Goal: Information Seeking & Learning: Learn about a topic

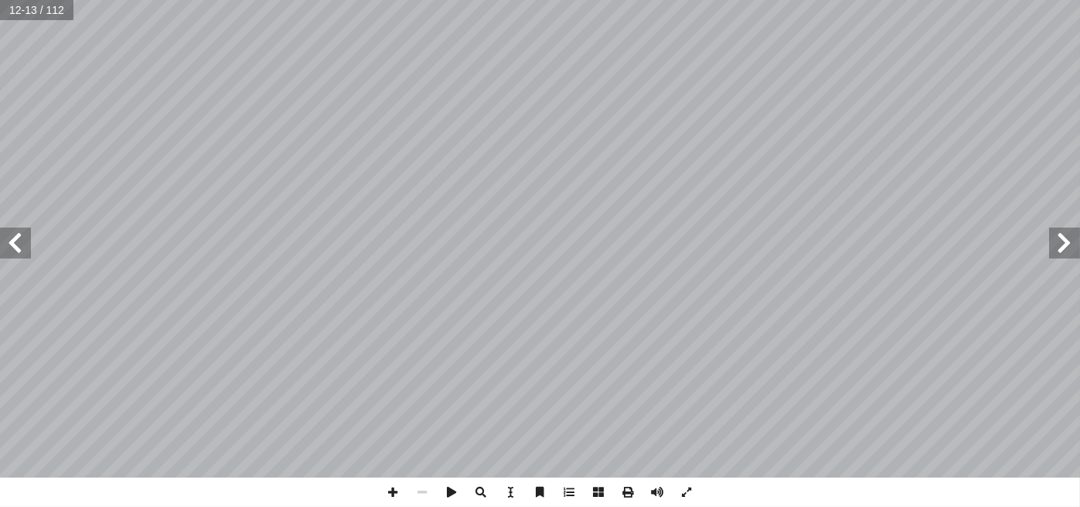
click at [1061, 242] on span at bounding box center [1064, 242] width 31 height 31
click at [1054, 240] on span at bounding box center [1064, 242] width 31 height 31
click at [27, 242] on span at bounding box center [15, 242] width 31 height 31
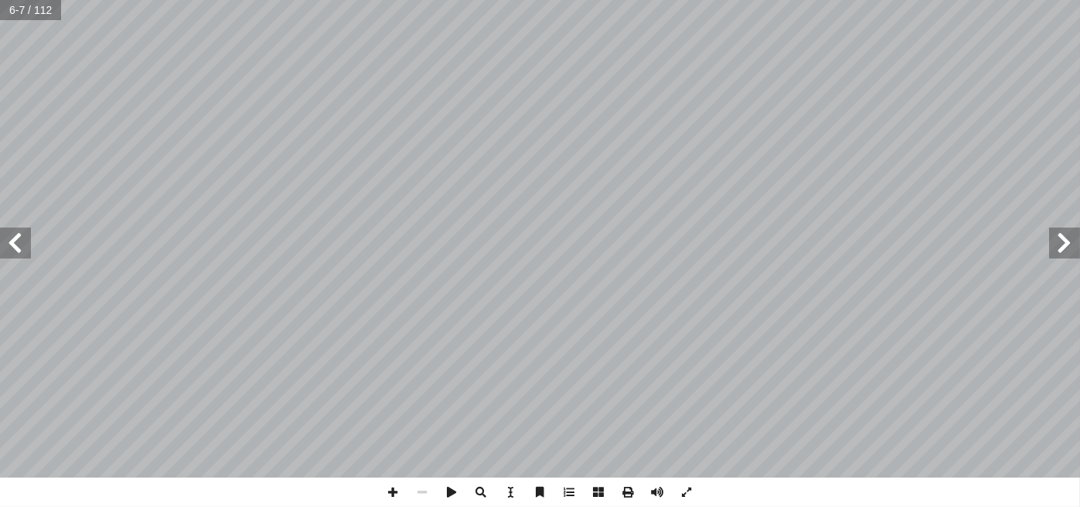
click at [27, 242] on span at bounding box center [15, 242] width 31 height 31
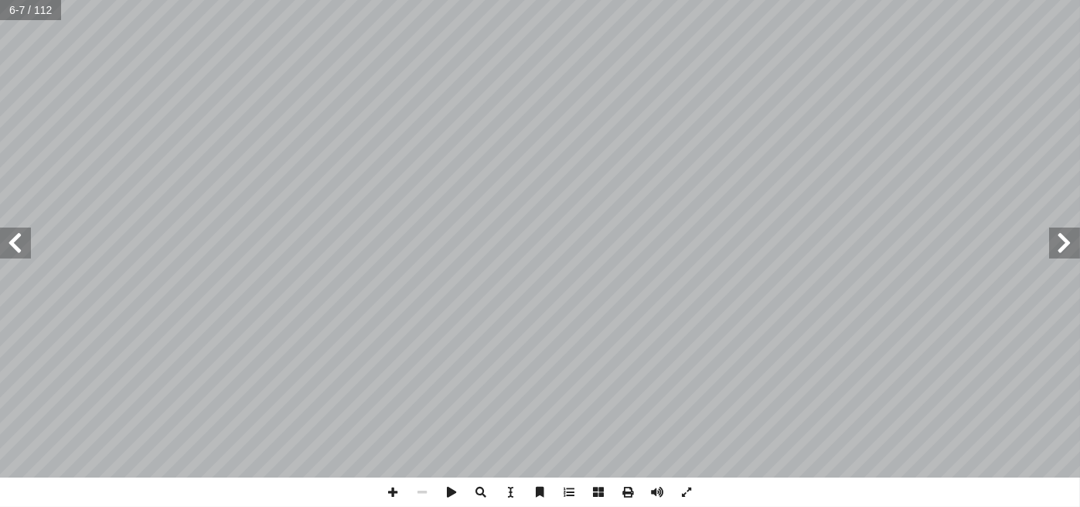
click at [27, 242] on span at bounding box center [15, 242] width 31 height 31
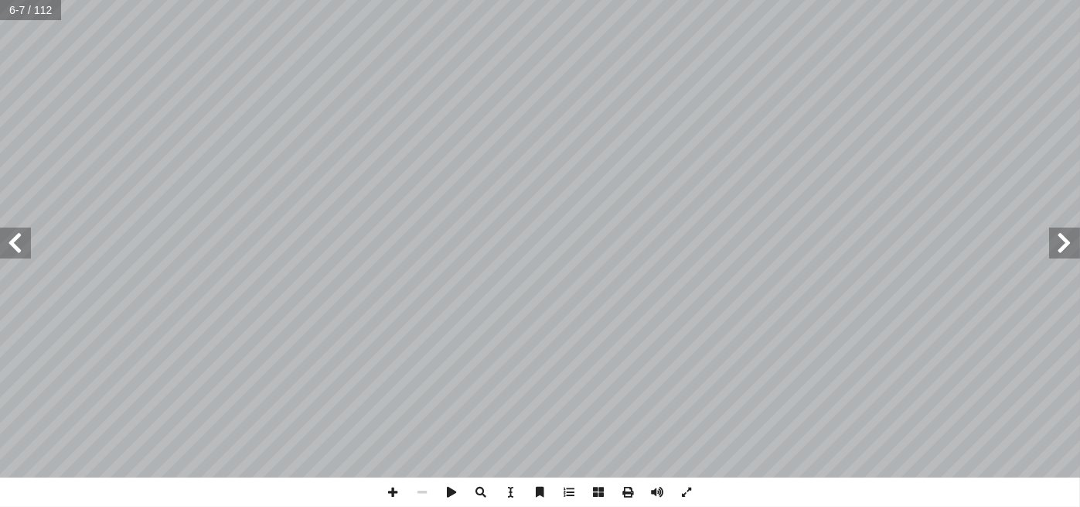
click at [27, 242] on span at bounding box center [15, 242] width 31 height 31
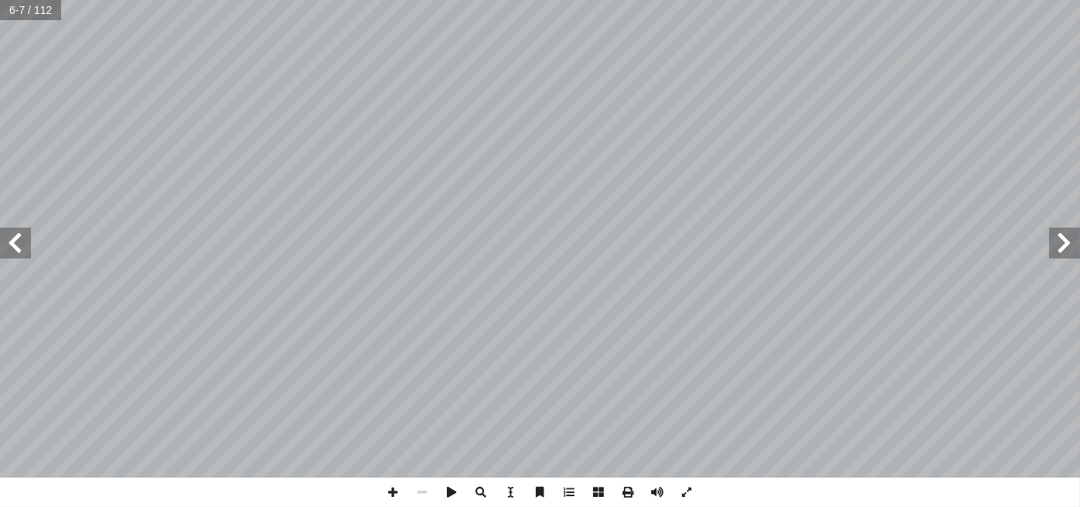
click at [27, 242] on span at bounding box center [15, 242] width 31 height 31
click at [1053, 256] on span at bounding box center [1064, 242] width 31 height 31
click at [1060, 245] on span at bounding box center [1064, 242] width 31 height 31
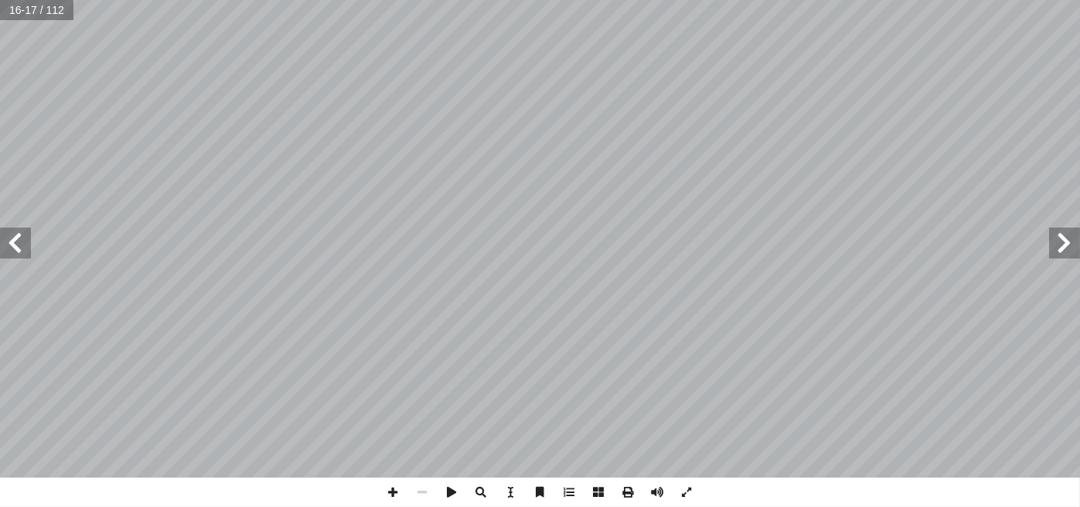
click at [1060, 245] on span at bounding box center [1064, 242] width 31 height 31
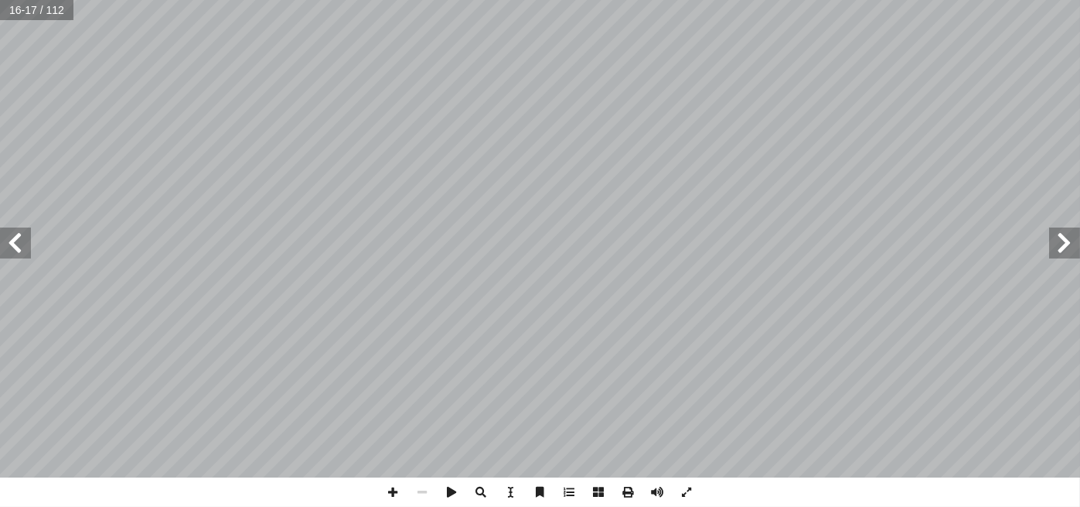
click at [1060, 245] on span at bounding box center [1064, 242] width 31 height 31
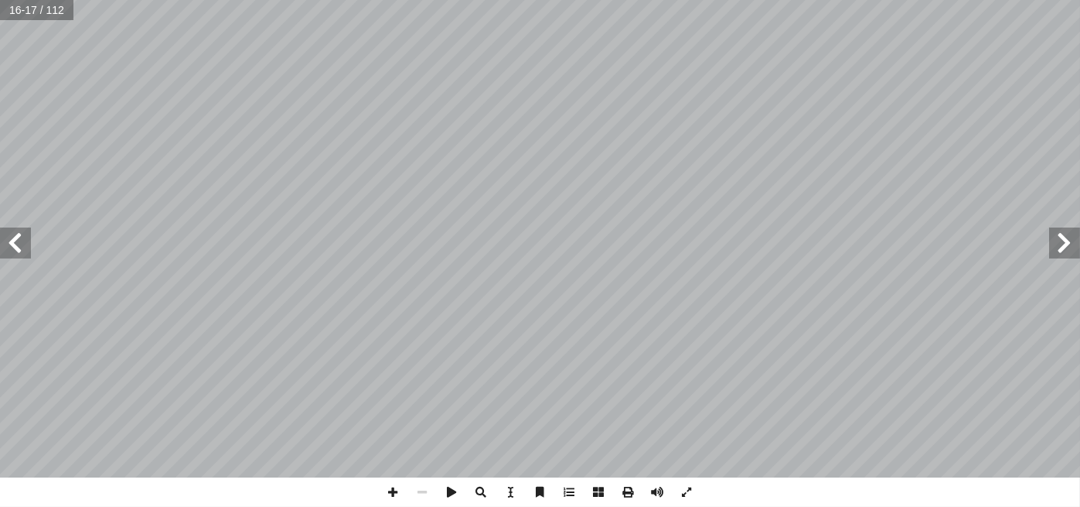
click at [1060, 245] on span at bounding box center [1064, 242] width 31 height 31
click at [15, 234] on span at bounding box center [15, 242] width 31 height 31
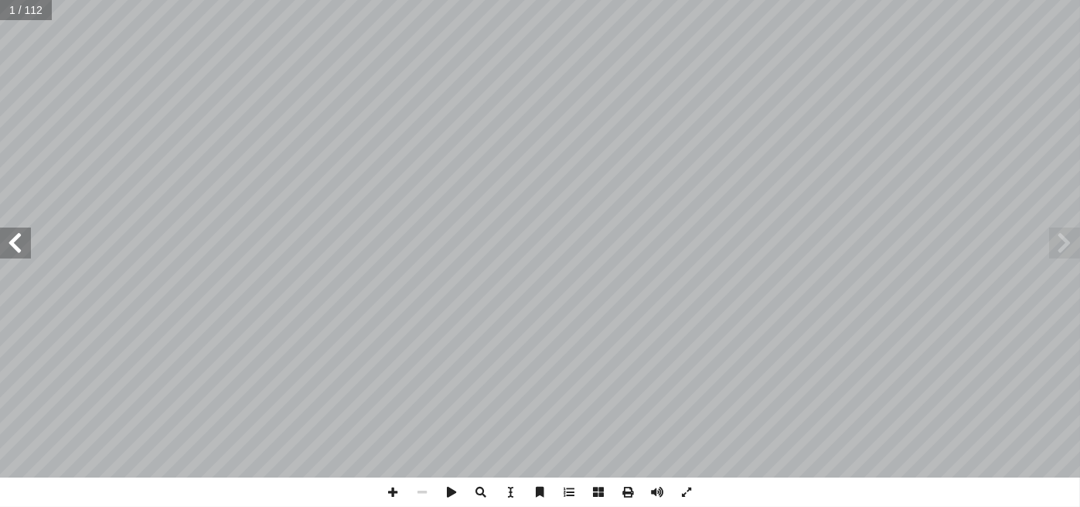
click at [15, 234] on span at bounding box center [15, 242] width 31 height 31
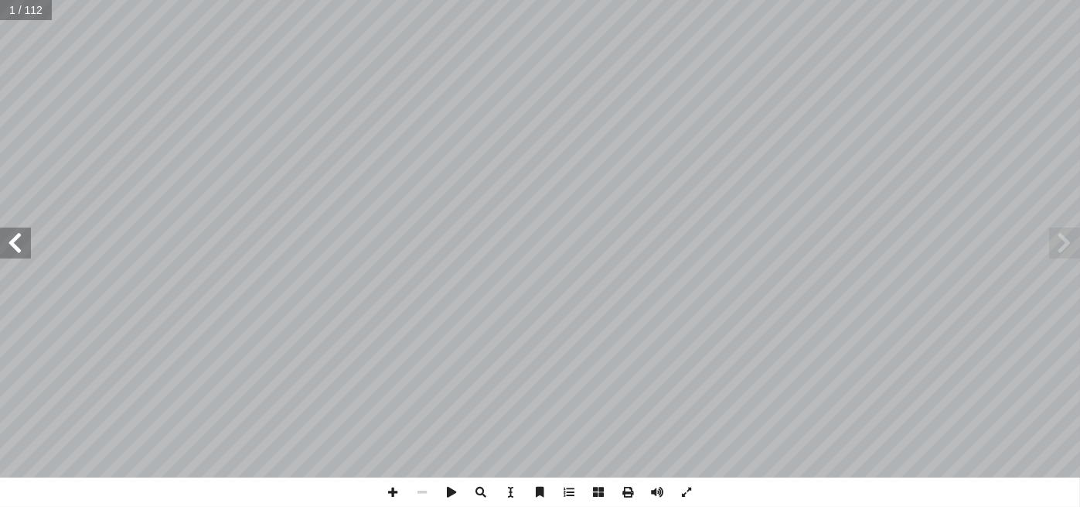
click at [15, 234] on span at bounding box center [15, 242] width 31 height 31
click at [5, 247] on span at bounding box center [15, 242] width 31 height 31
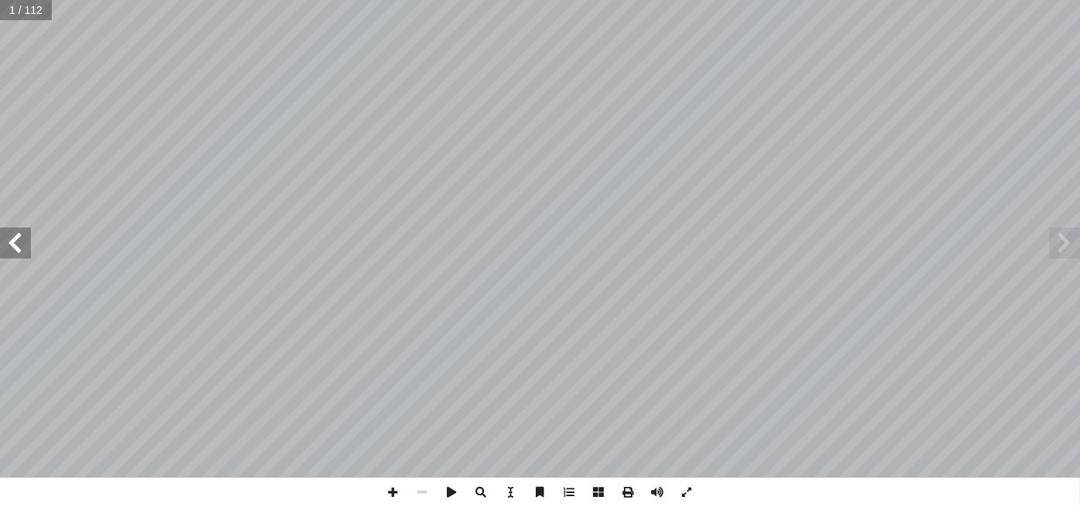
click at [5, 248] on span at bounding box center [15, 242] width 31 height 31
click at [16, 227] on span at bounding box center [15, 242] width 31 height 31
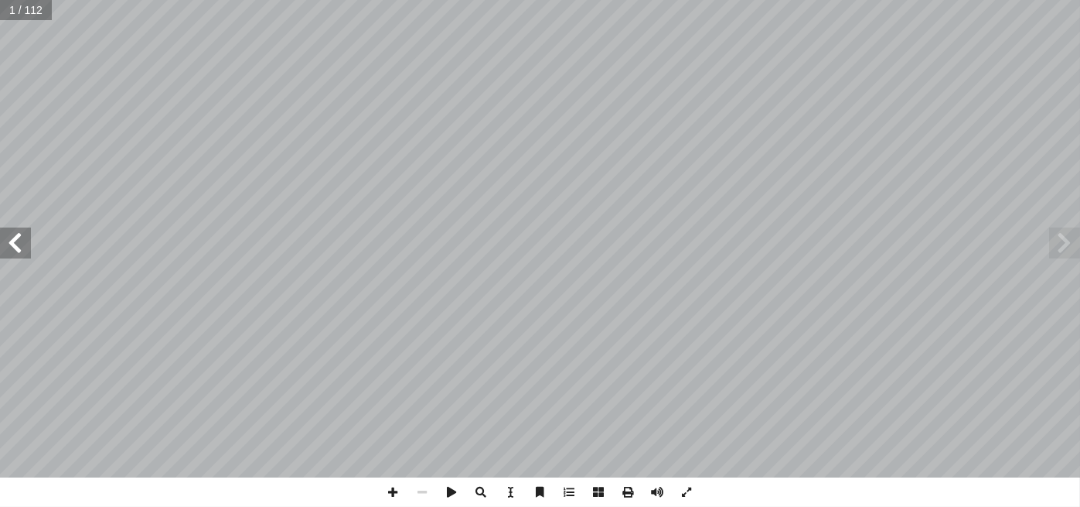
click at [15, 234] on span at bounding box center [15, 242] width 31 height 31
click at [16, 229] on span at bounding box center [15, 242] width 31 height 31
click at [1069, 240] on span at bounding box center [1064, 242] width 31 height 31
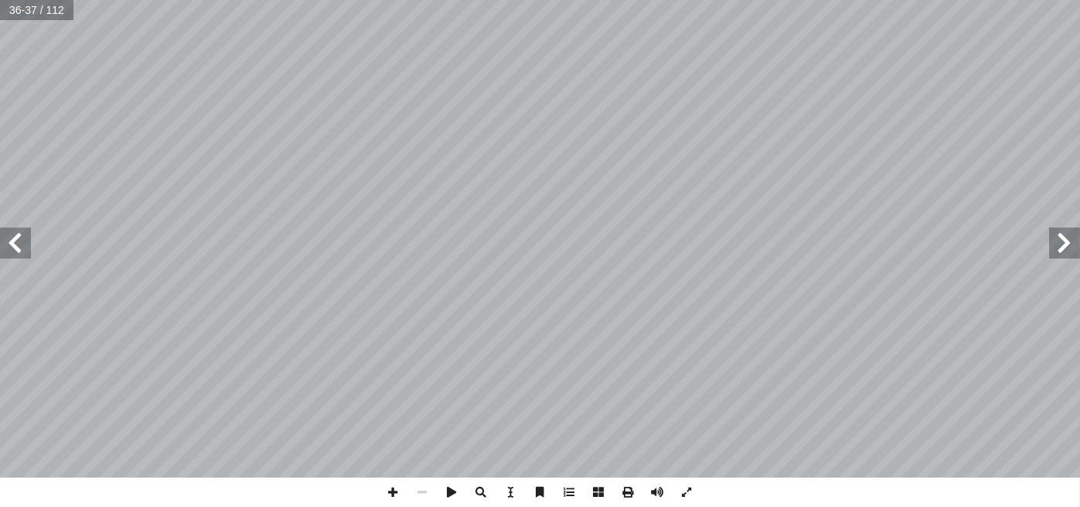
click at [1070, 234] on span at bounding box center [1064, 242] width 31 height 31
click at [1069, 240] on span at bounding box center [1064, 242] width 31 height 31
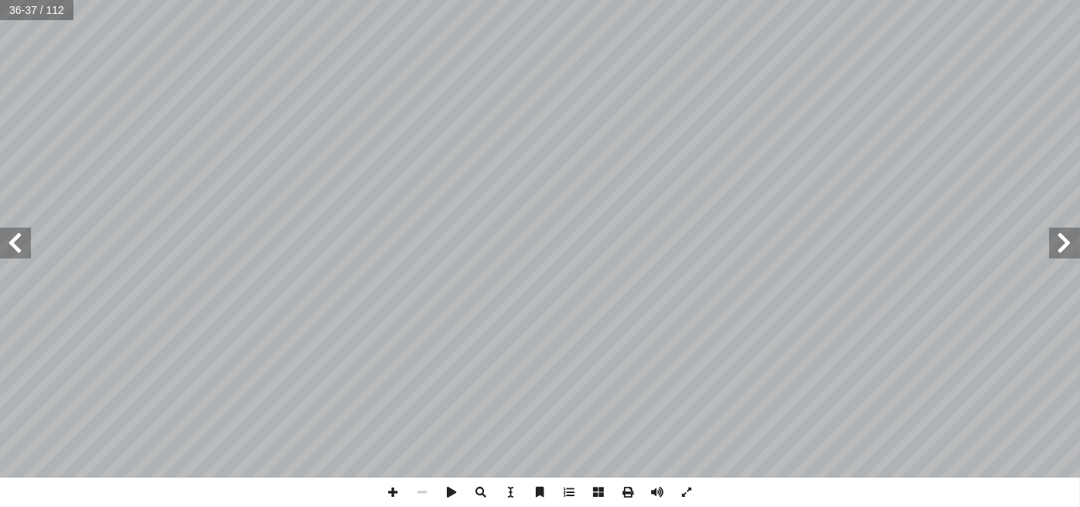
click at [1069, 240] on span at bounding box center [1064, 242] width 31 height 31
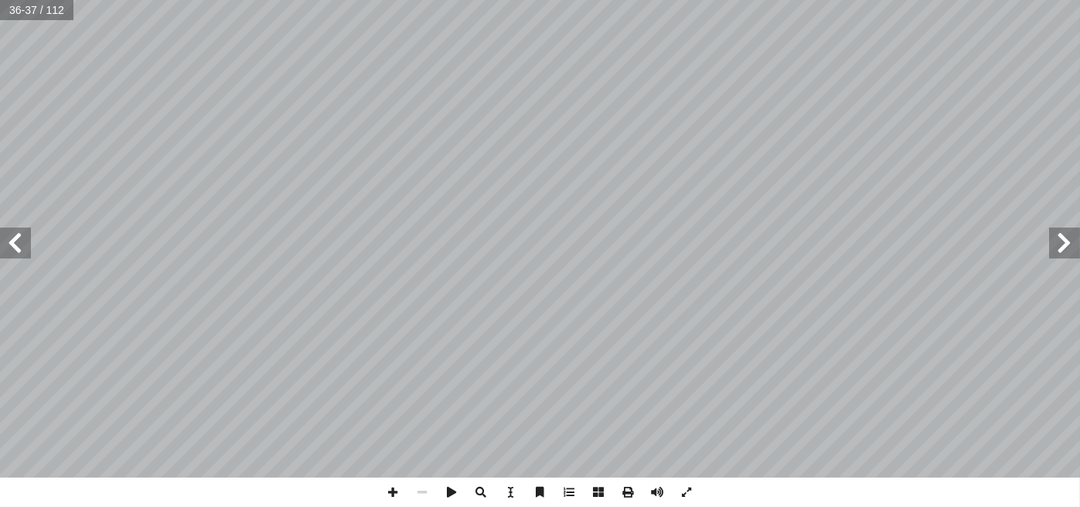
click at [1069, 240] on span at bounding box center [1064, 242] width 31 height 31
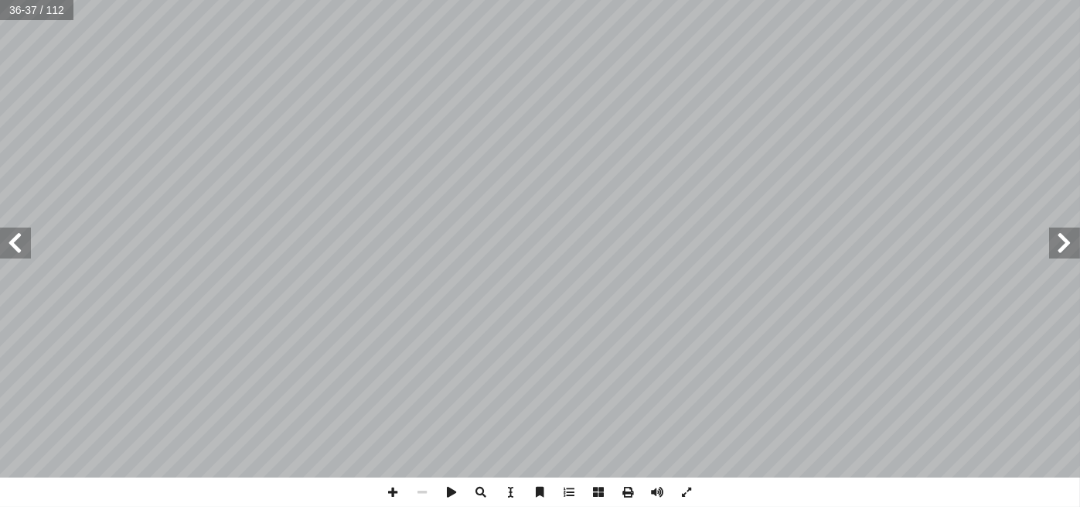
click at [1072, 233] on span at bounding box center [1064, 242] width 31 height 31
click at [1079, 240] on div "32 بعد التعرف على الطبقة الفيزيائية التي تشكل البنية التحتية التي تنقل عليها سل…" at bounding box center [540, 238] width 1080 height 477
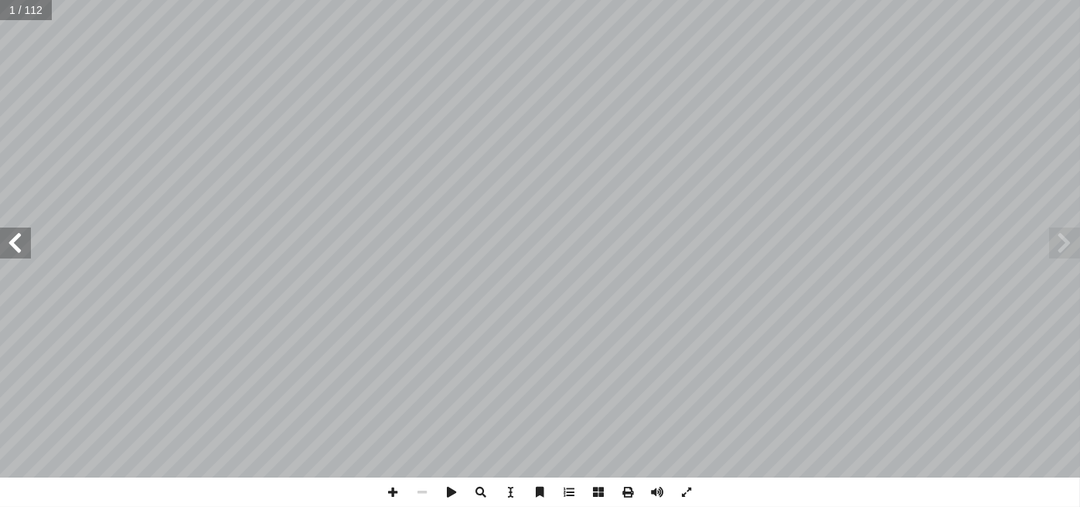
click at [14, 248] on span at bounding box center [15, 242] width 31 height 31
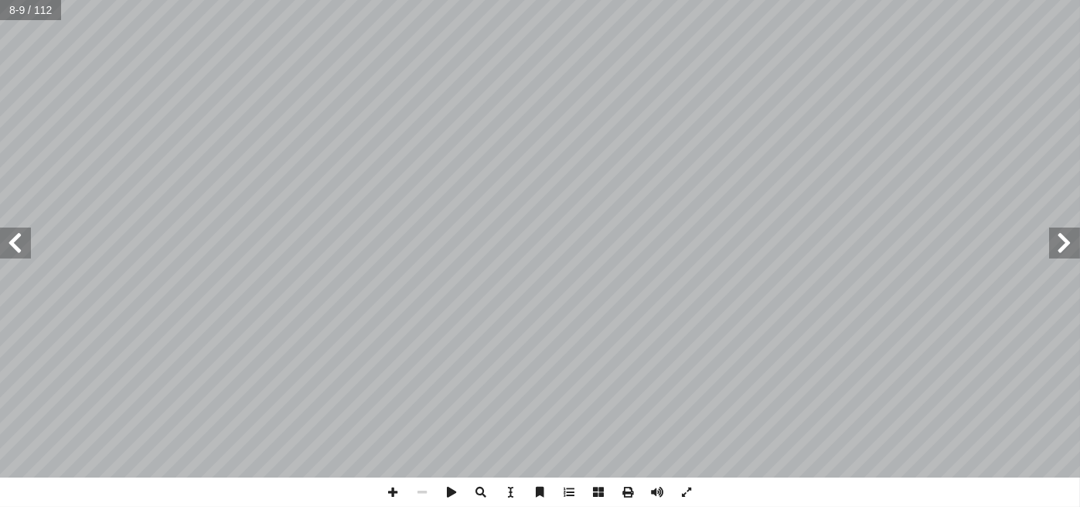
click at [1069, 246] on span at bounding box center [1064, 242] width 31 height 31
click at [22, 238] on span at bounding box center [15, 242] width 31 height 31
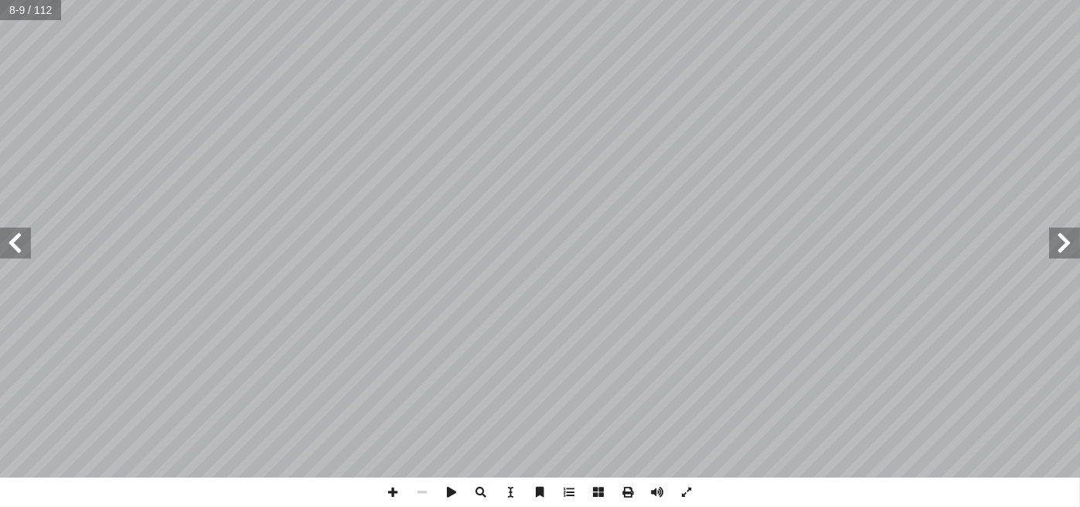
click at [22, 238] on span at bounding box center [15, 242] width 31 height 31
